Goal: Complete application form

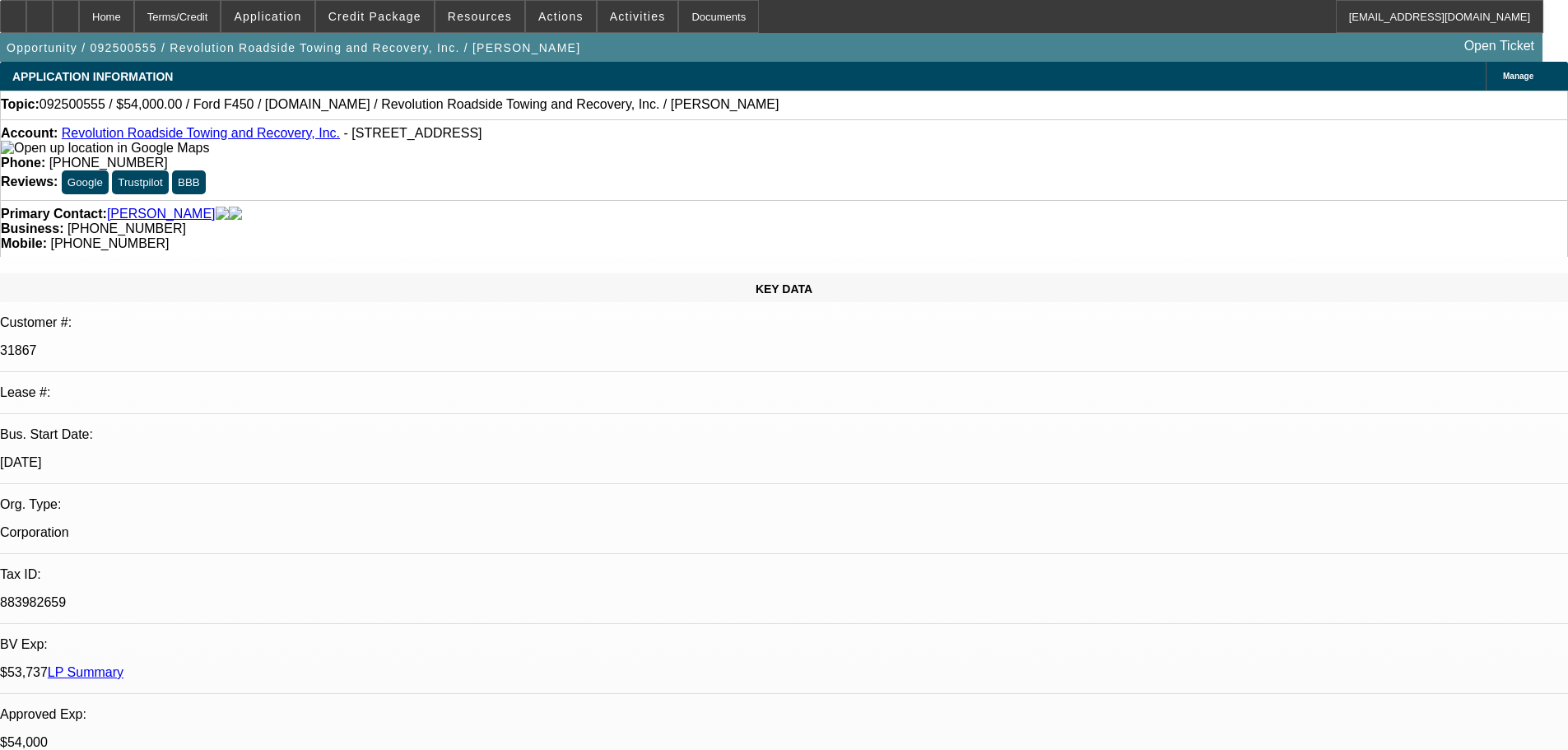
select select "0"
select select "2"
select select "0"
select select "6"
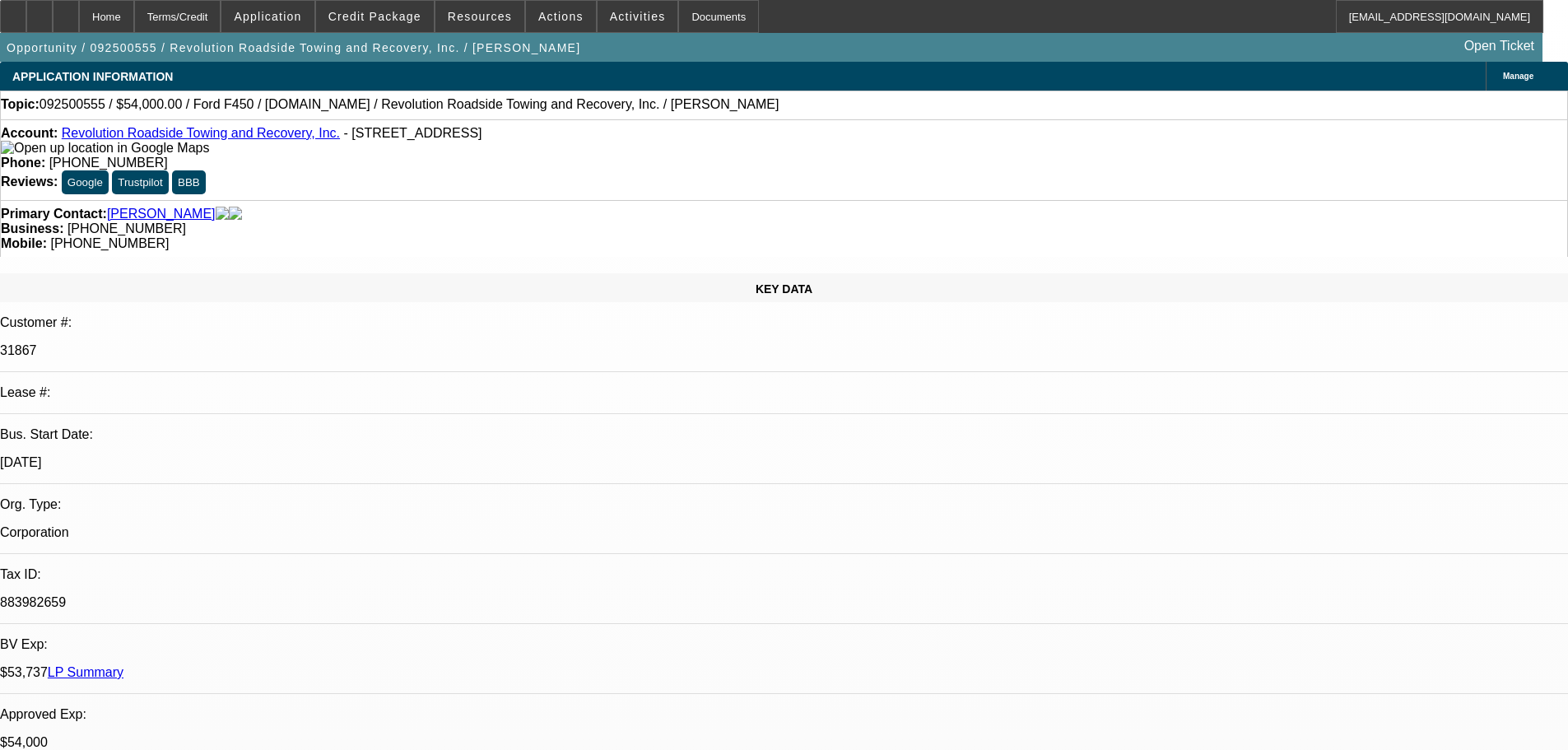
select select "0"
select select "2"
select select "0"
select select "6"
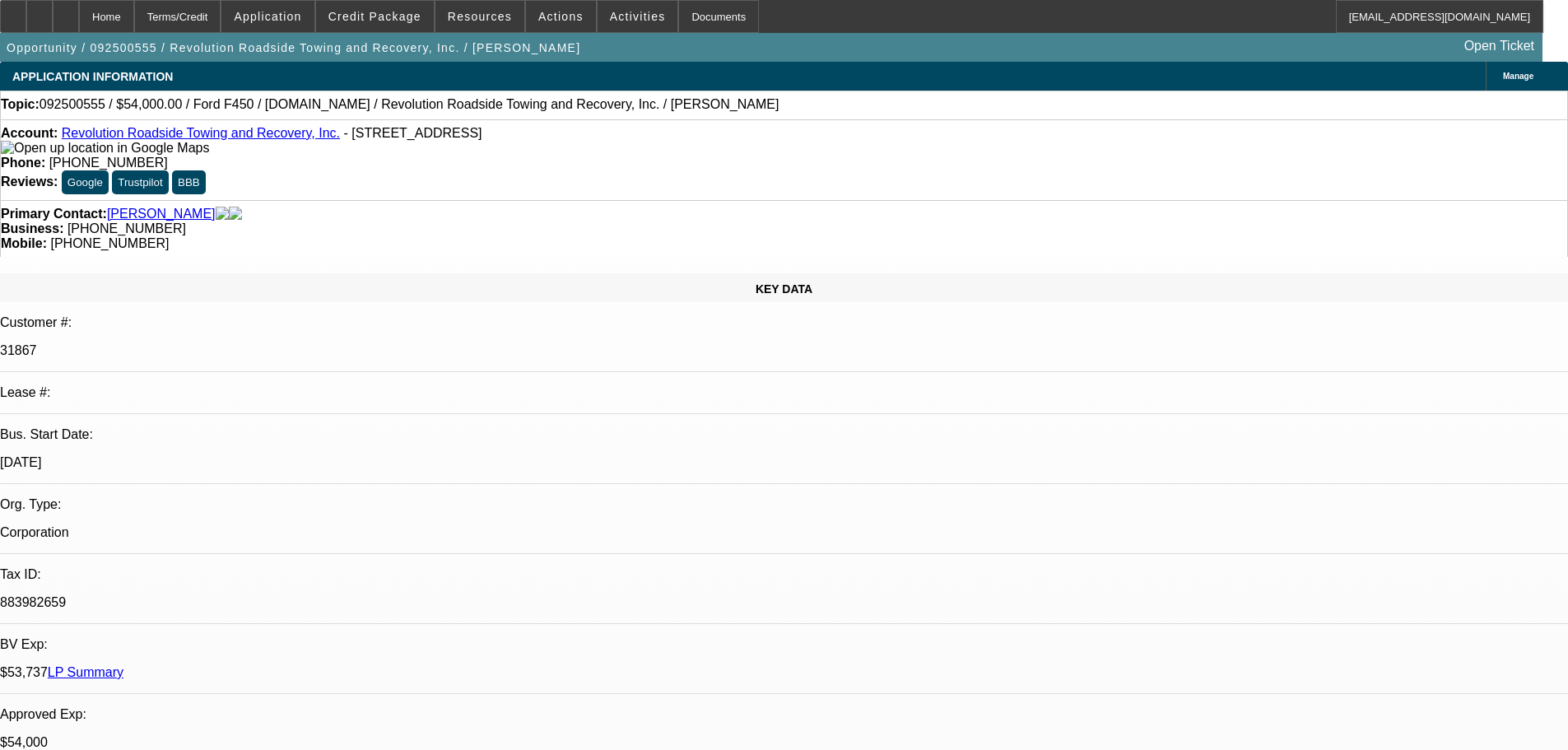
select select "0"
select select "2"
select select "0"
select select "6"
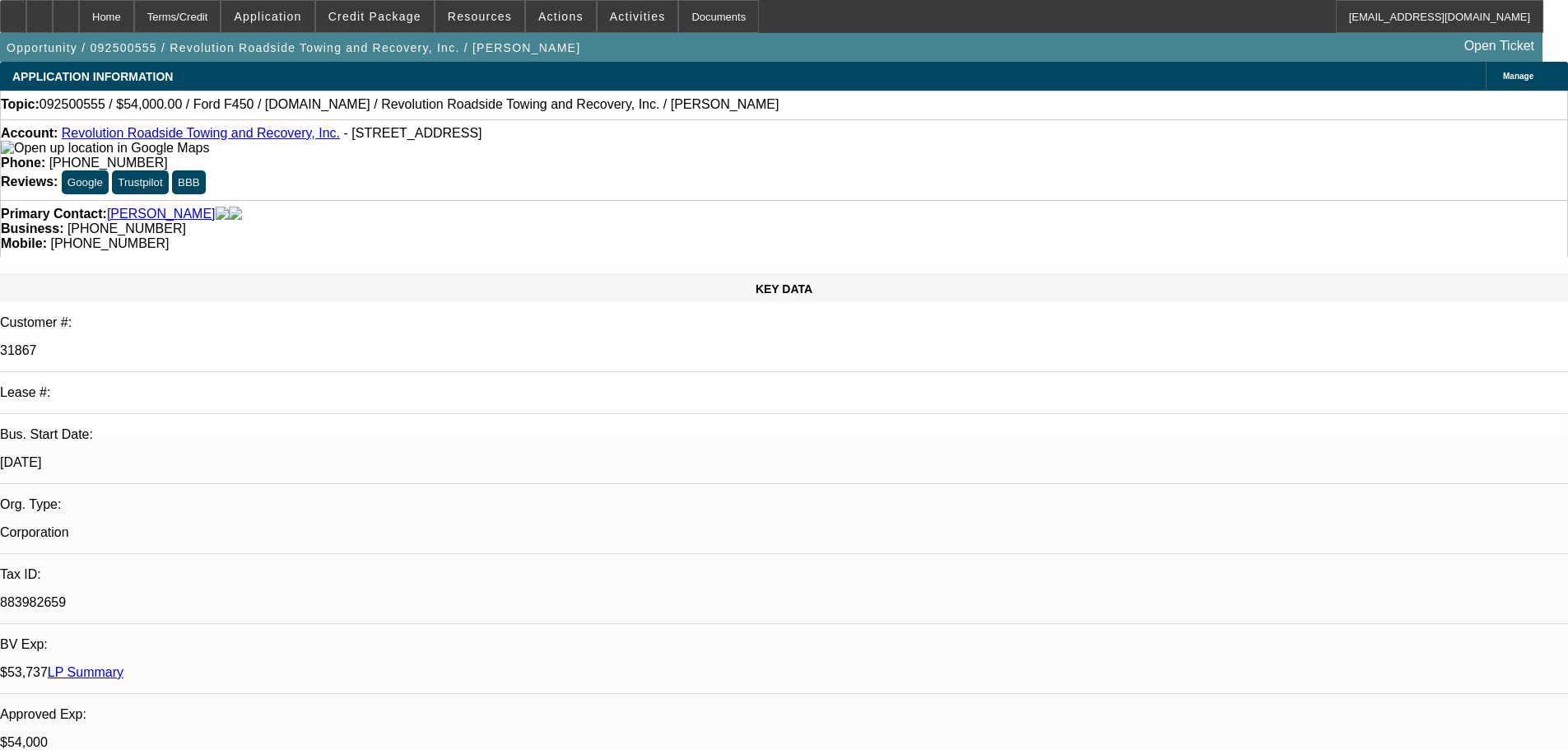
select select "0"
select select "6"
